Goal: Check status: Check status

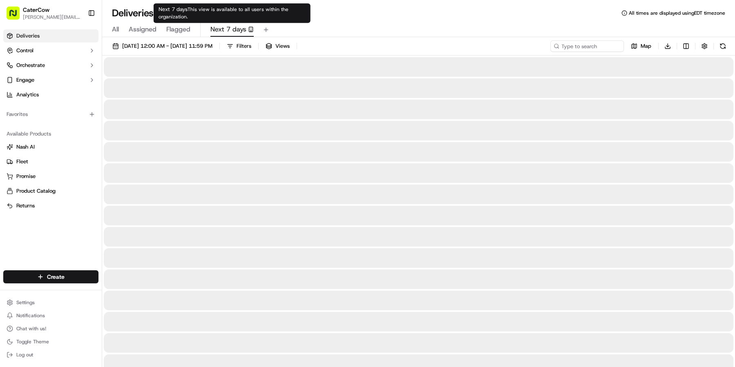
click at [234, 29] on span "Next 7 days" at bounding box center [228, 29] width 36 height 10
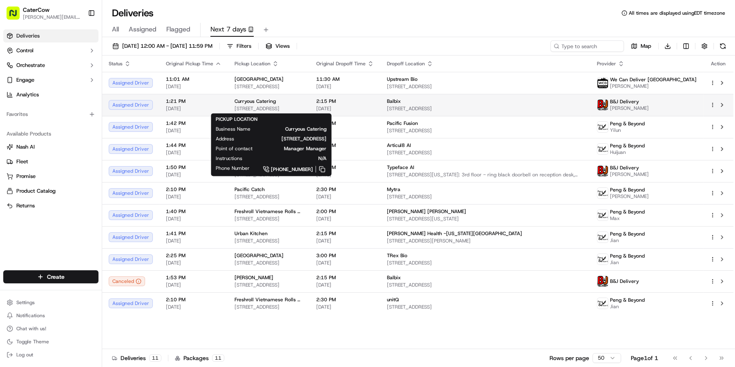
click at [303, 103] on div "Curryous Catering" at bounding box center [268, 101] width 69 height 7
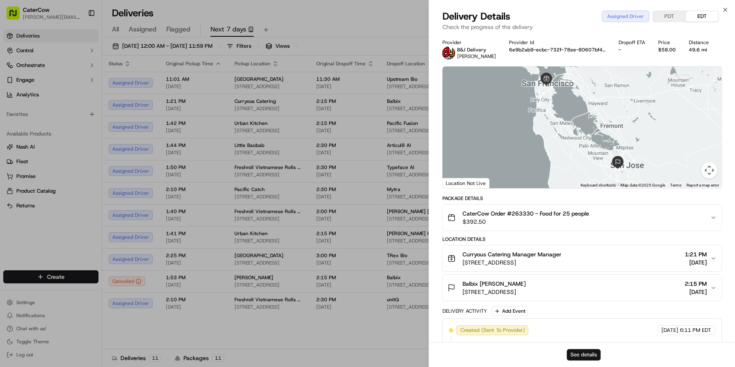
click at [594, 353] on button "See details" at bounding box center [583, 354] width 34 height 11
click at [730, 11] on div "Delivery Details Assigned Driver PDT EDT Check the progress of the delivery" at bounding box center [582, 22] width 306 height 24
click at [727, 12] on icon "button" at bounding box center [724, 10] width 7 height 7
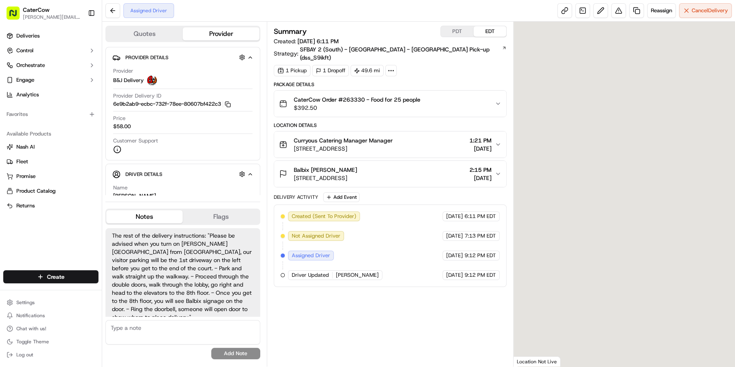
scroll to position [6, 0]
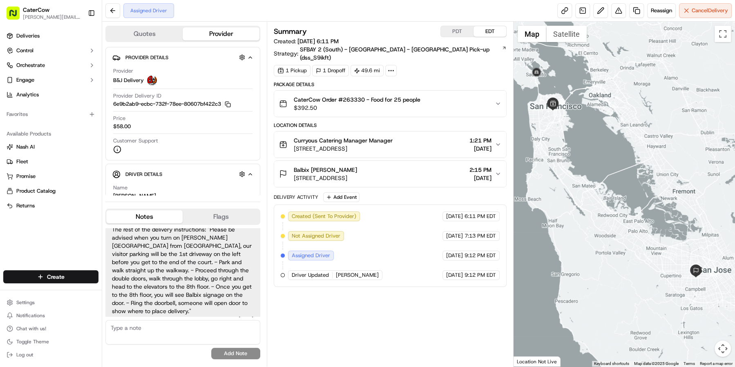
click at [145, 35] on button "Quotes" at bounding box center [144, 33] width 76 height 13
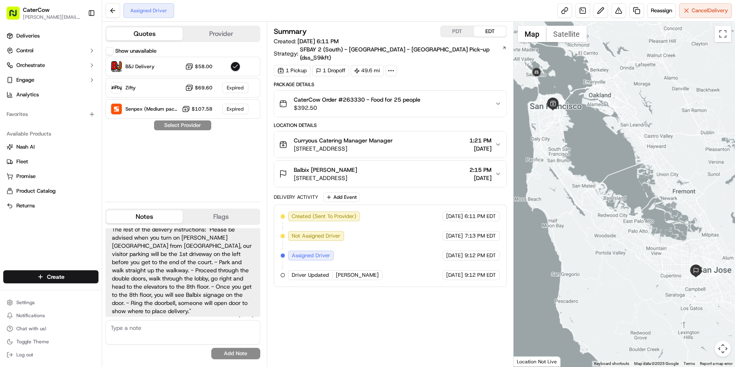
click at [187, 127] on div "Show unavailable B&J Delivery $58.00 Zifty $69.60 Expired Senpex (Medium packag…" at bounding box center [182, 121] width 155 height 148
click at [127, 49] on label "Show unavailable" at bounding box center [135, 50] width 41 height 7
click at [114, 49] on button "Show unavailable" at bounding box center [109, 51] width 8 height 8
